Goal: Task Accomplishment & Management: Use online tool/utility

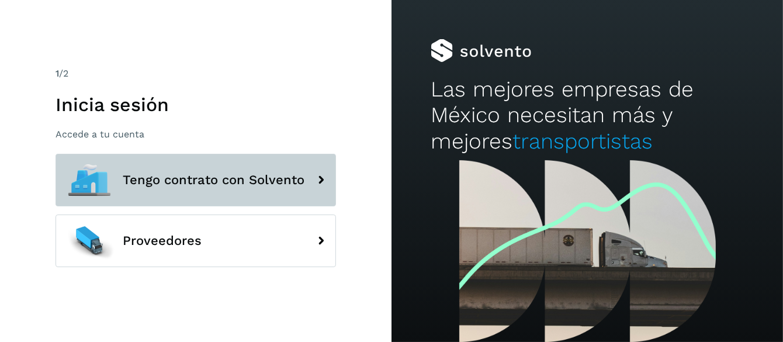
click at [194, 174] on span "Tengo contrato con Solvento" at bounding box center [214, 180] width 182 height 14
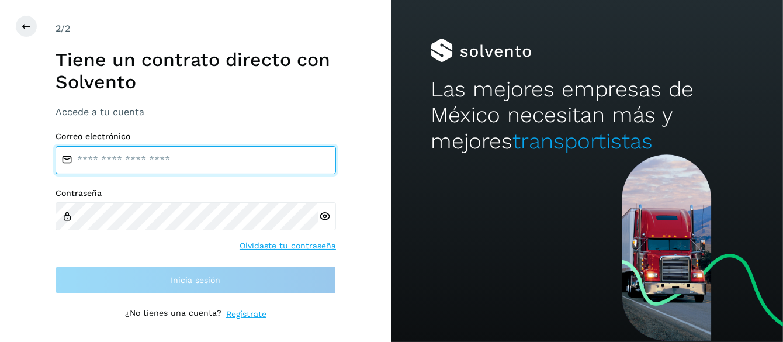
click at [114, 161] on input "email" at bounding box center [196, 160] width 280 height 28
type input "**********"
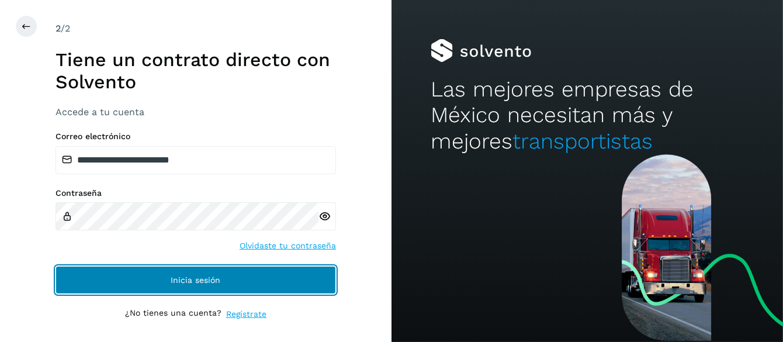
click at [202, 282] on span "Inicia sesión" at bounding box center [196, 280] width 50 height 8
click at [203, 282] on span "Inicia sesión" at bounding box center [196, 280] width 50 height 8
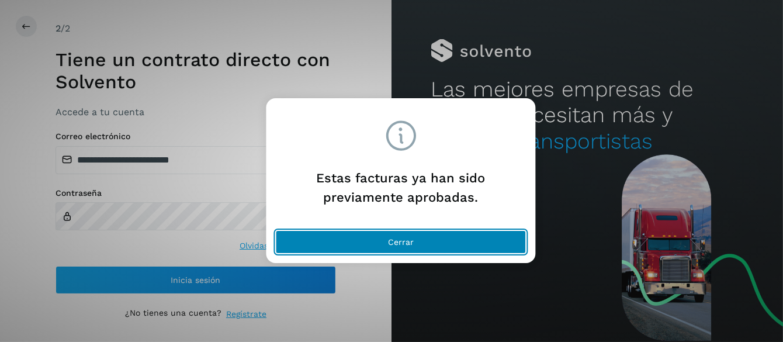
click at [414, 235] on button "Cerrar" at bounding box center [401, 241] width 251 height 23
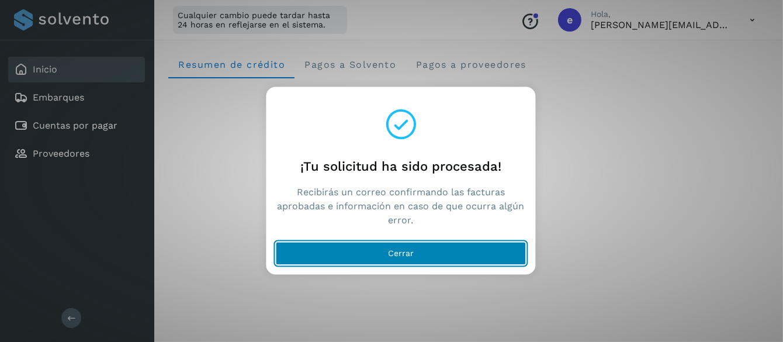
click at [394, 255] on span "Cerrar" at bounding box center [401, 253] width 26 height 8
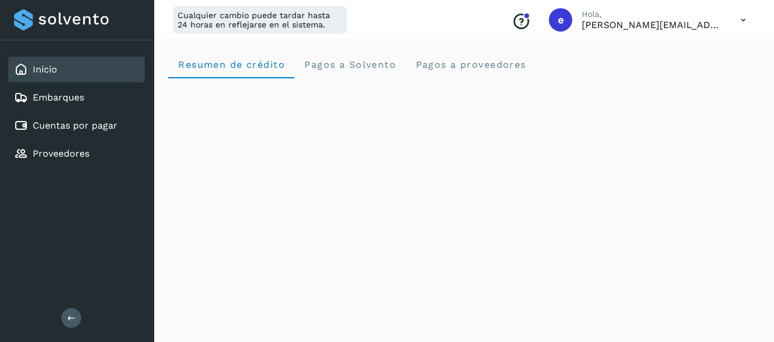
click at [741, 19] on icon at bounding box center [744, 20] width 24 height 24
click at [654, 77] on div "Cerrar sesión" at bounding box center [685, 75] width 139 height 22
